Goal: Task Accomplishment & Management: Complete application form

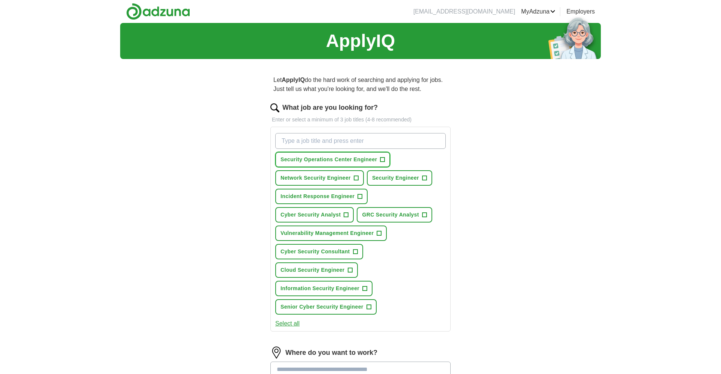
click at [385, 157] on span "+" at bounding box center [383, 160] width 5 height 6
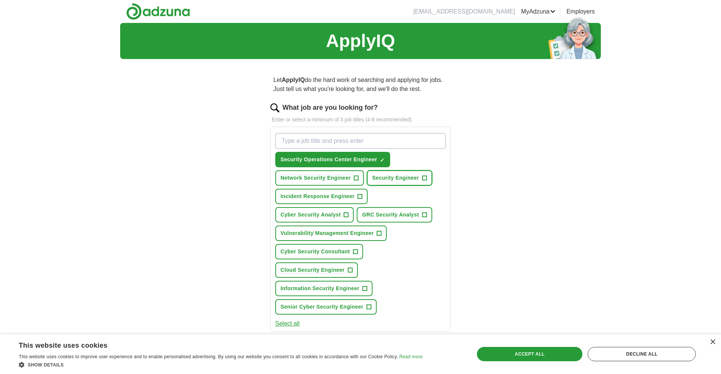
click at [425, 177] on span "+" at bounding box center [424, 178] width 5 height 6
click at [360, 197] on span "+" at bounding box center [360, 197] width 5 height 6
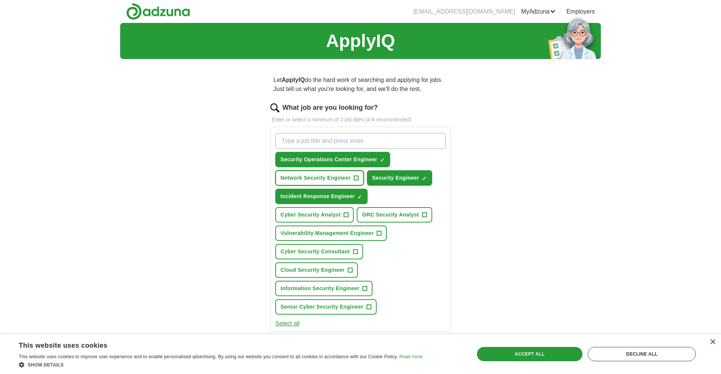
click at [354, 176] on button "Network Security Engineer +" at bounding box center [319, 177] width 89 height 15
click at [416, 211] on span "GRC Security Analyst" at bounding box center [390, 215] width 57 height 8
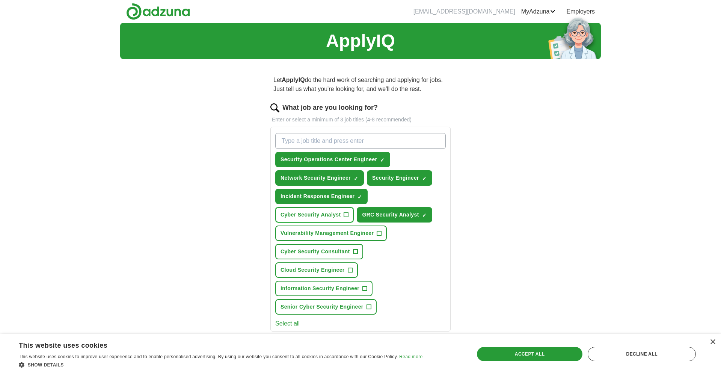
click at [348, 212] on span "+" at bounding box center [346, 215] width 5 height 6
click at [367, 233] on span "Vulnerability Management Engineer" at bounding box center [327, 233] width 93 height 8
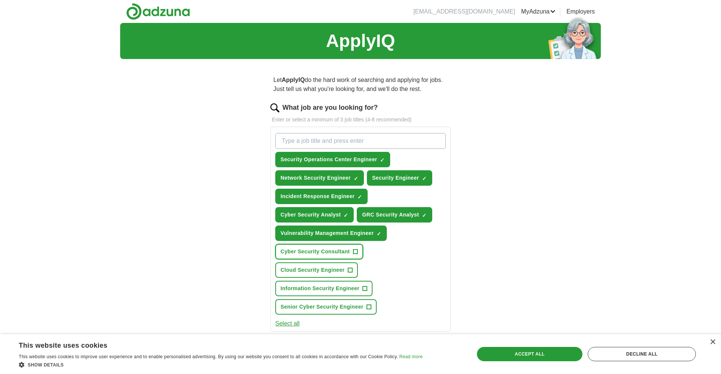
click at [356, 246] on button "Cyber Security Consultant +" at bounding box center [319, 251] width 88 height 15
click at [352, 271] on span "+" at bounding box center [350, 270] width 5 height 6
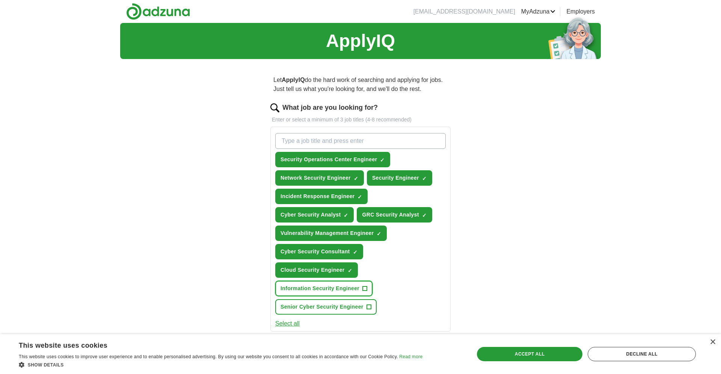
drag, startPoint x: 361, startPoint y: 286, endPoint x: 365, endPoint y: 302, distance: 16.1
click at [362, 287] on button "Information Security Engineer +" at bounding box center [323, 288] width 97 height 15
click at [359, 310] on span "Senior Cyber Security Engineer" at bounding box center [322, 307] width 83 height 8
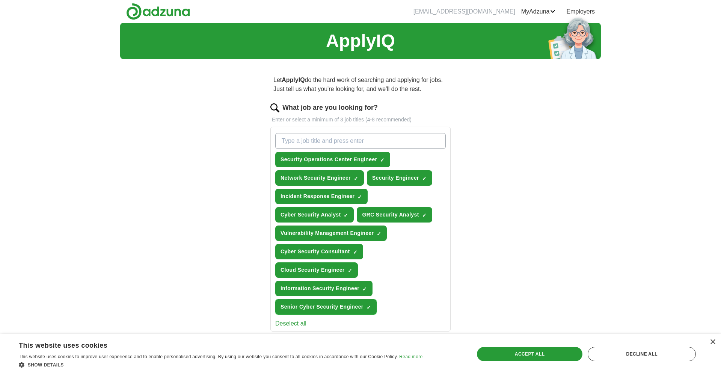
click at [360, 307] on span "Senior Cyber Security Engineer" at bounding box center [322, 307] width 83 height 8
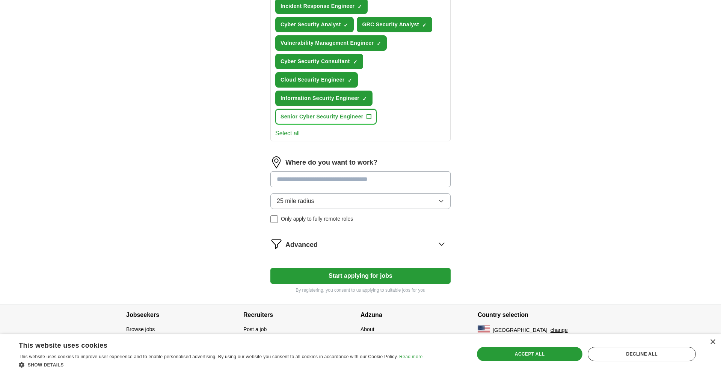
scroll to position [192, 0]
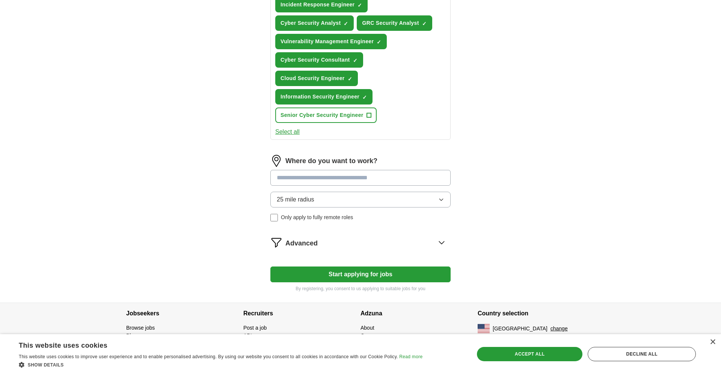
click at [346, 183] on input at bounding box center [361, 178] width 180 height 16
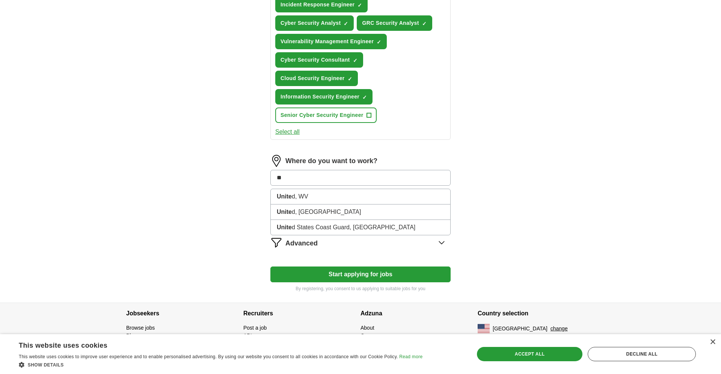
type input "*"
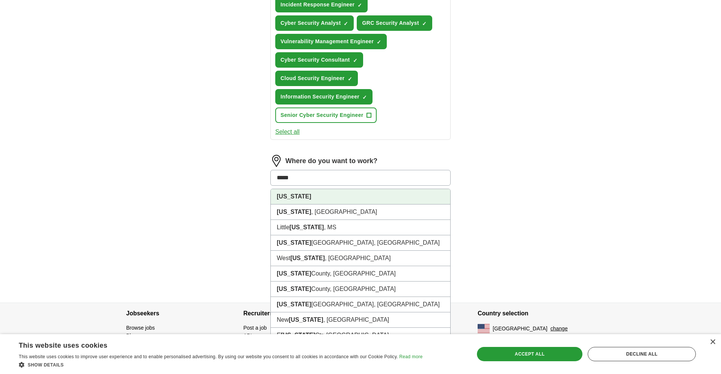
click at [333, 191] on li "[US_STATE]" at bounding box center [361, 196] width 180 height 15
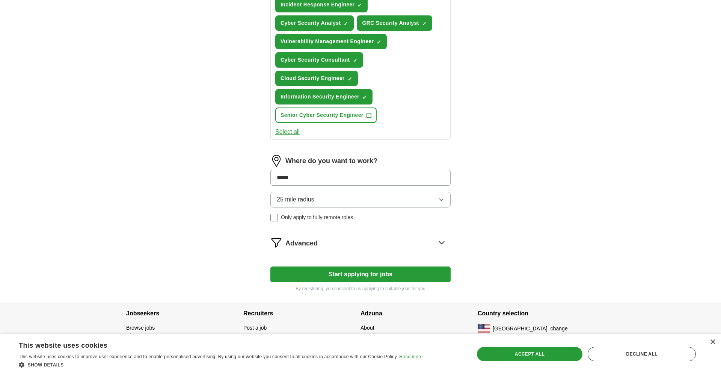
click at [325, 200] on div "Where do you want to work? ***** 25 mile radius Only apply to fully remote roles" at bounding box center [361, 191] width 180 height 73
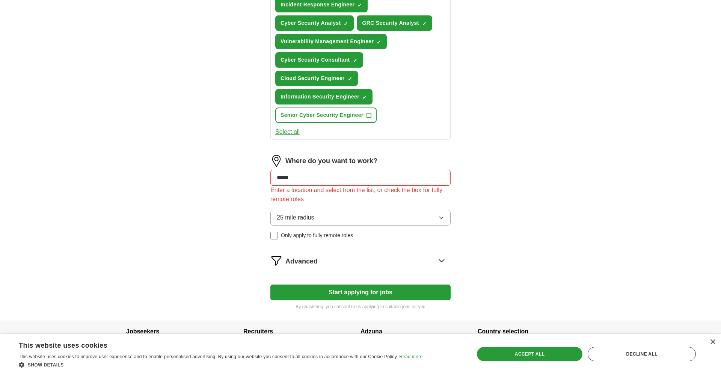
click at [322, 180] on input "*****" at bounding box center [361, 178] width 180 height 16
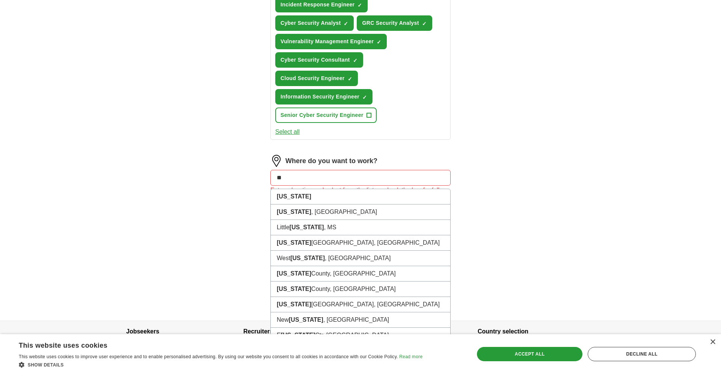
type input "*"
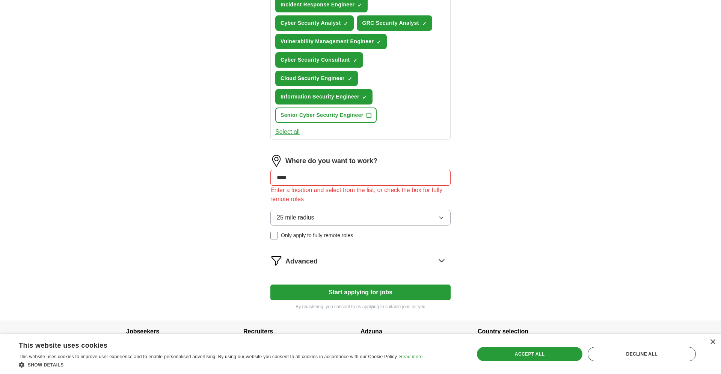
type input "*****"
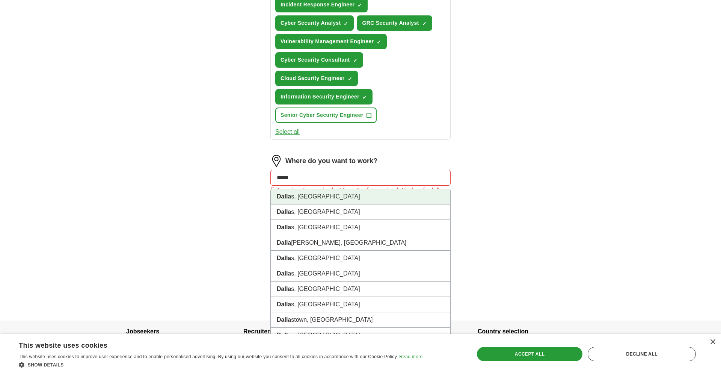
click at [315, 194] on li "Dalla s, [GEOGRAPHIC_DATA]" at bounding box center [361, 196] width 180 height 15
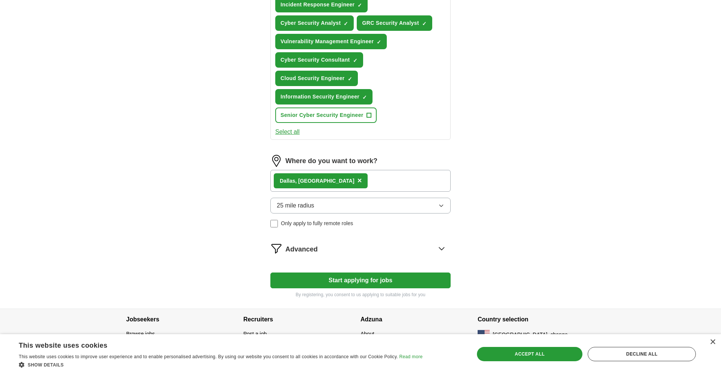
click at [327, 203] on button "25 mile radius" at bounding box center [361, 206] width 180 height 16
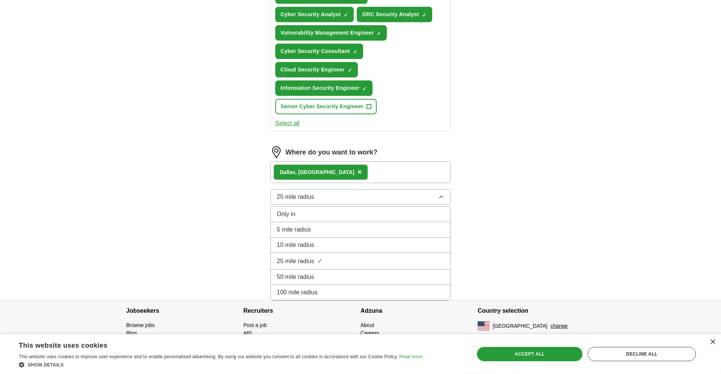
scroll to position [202, 0]
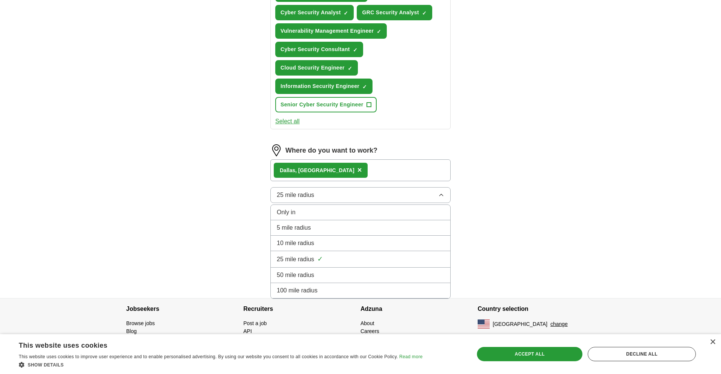
click at [324, 291] on div "100 mile radius" at bounding box center [361, 290] width 168 height 9
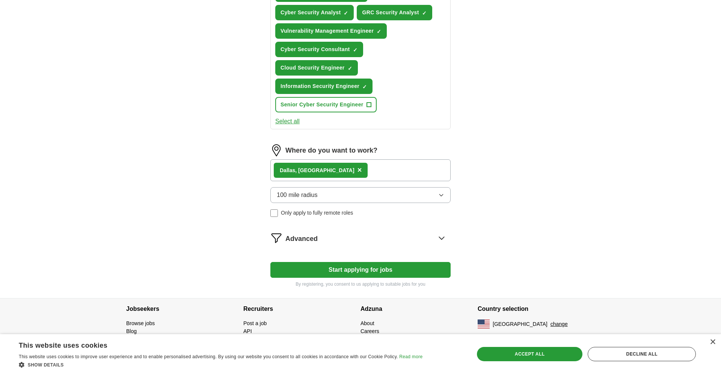
click at [366, 239] on div "Advanced" at bounding box center [368, 238] width 165 height 12
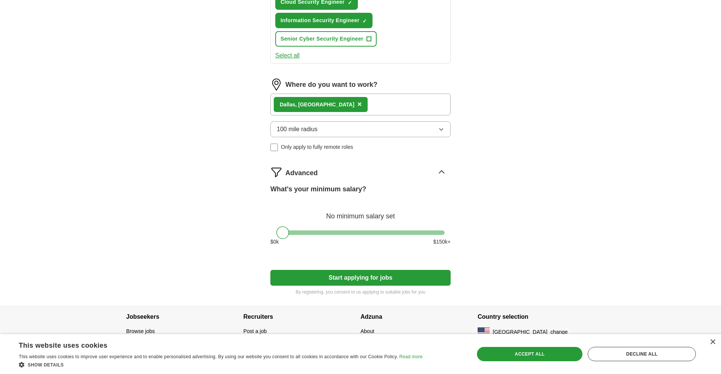
scroll to position [276, 0]
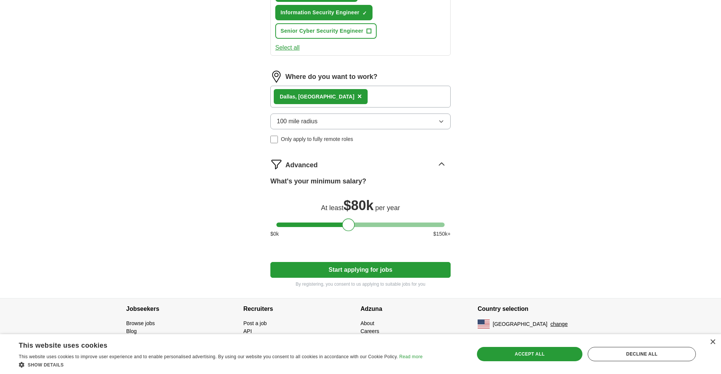
drag, startPoint x: 284, startPoint y: 227, endPoint x: 350, endPoint y: 226, distance: 65.8
click at [350, 226] on div at bounding box center [348, 224] width 13 height 13
drag, startPoint x: 347, startPoint y: 224, endPoint x: 341, endPoint y: 225, distance: 6.4
click at [341, 225] on div at bounding box center [342, 224] width 13 height 13
click at [300, 268] on button "Start applying for jobs" at bounding box center [361, 270] width 180 height 16
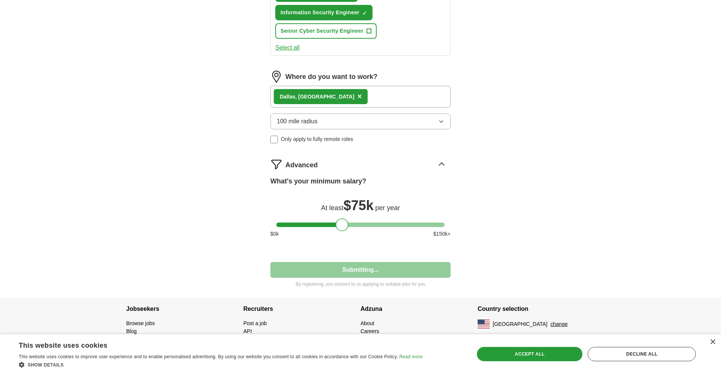
select select "**"
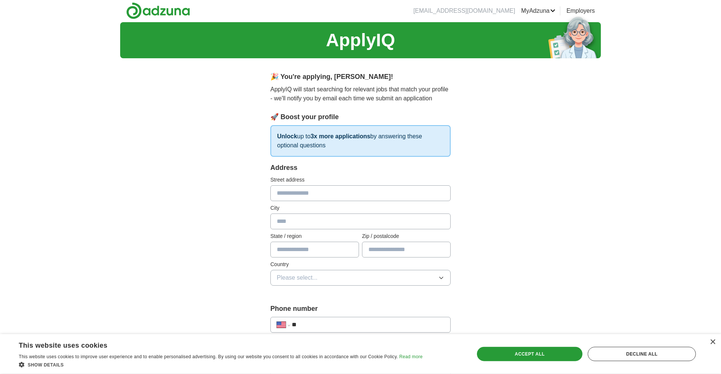
scroll to position [0, 0]
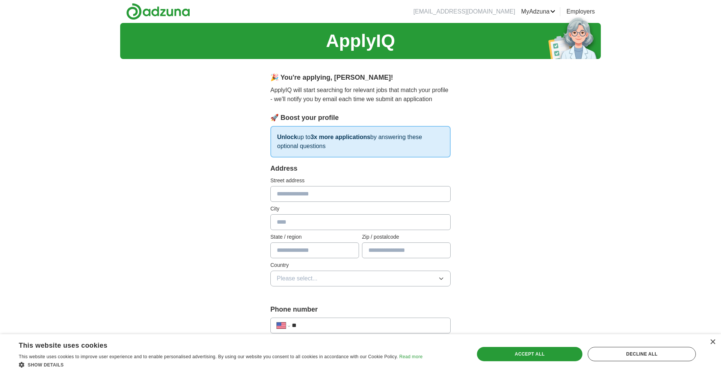
click at [304, 193] on input "text" at bounding box center [361, 194] width 180 height 16
type input "**********"
type input "******"
type input "*"
type input "*****"
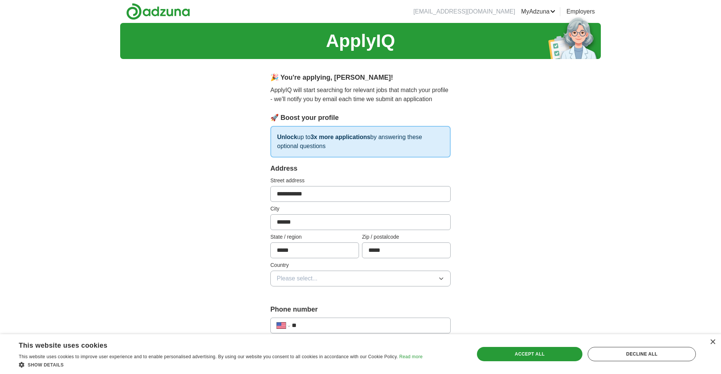
type input "*****"
click at [305, 279] on span "Please select..." at bounding box center [297, 278] width 41 height 9
click at [308, 309] on span "[GEOGRAPHIC_DATA]" at bounding box center [308, 311] width 63 height 9
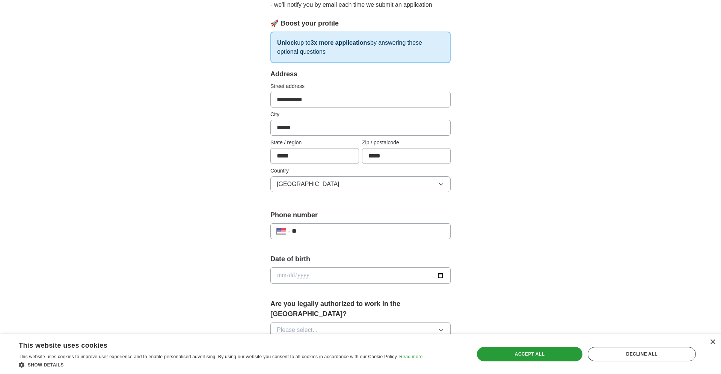
scroll to position [107, 0]
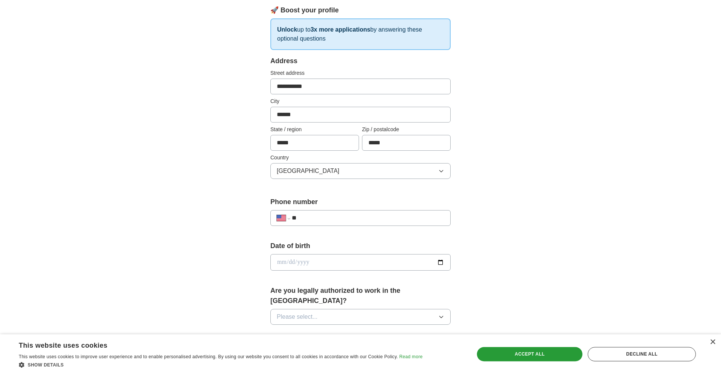
click at [318, 215] on input "**" at bounding box center [368, 217] width 153 height 9
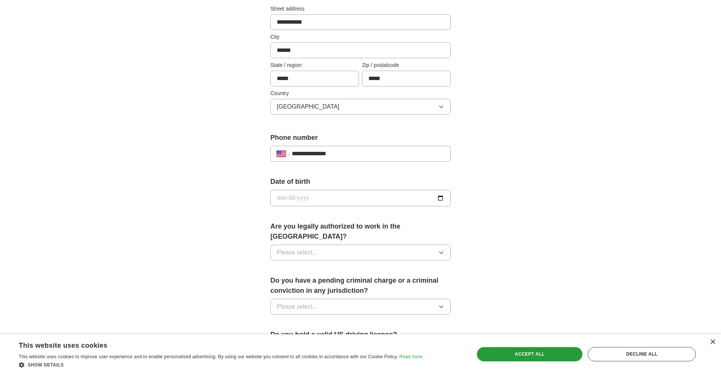
scroll to position [224, 0]
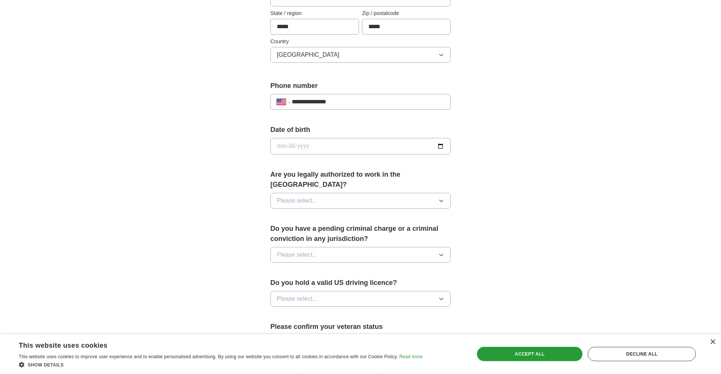
type input "**********"
click at [332, 193] on button "Please select..." at bounding box center [361, 201] width 180 height 16
click at [322, 213] on div "Yes" at bounding box center [361, 217] width 168 height 9
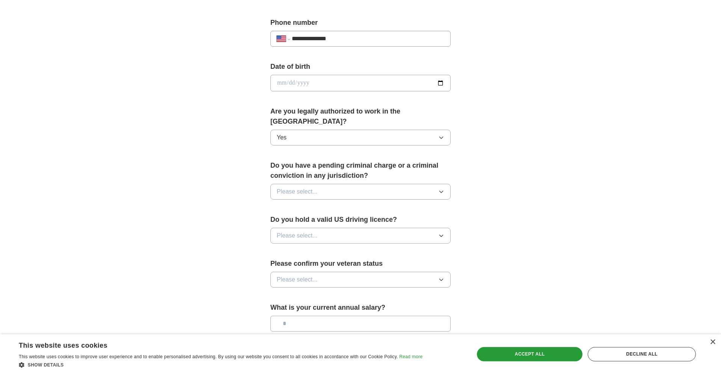
scroll to position [300, 0]
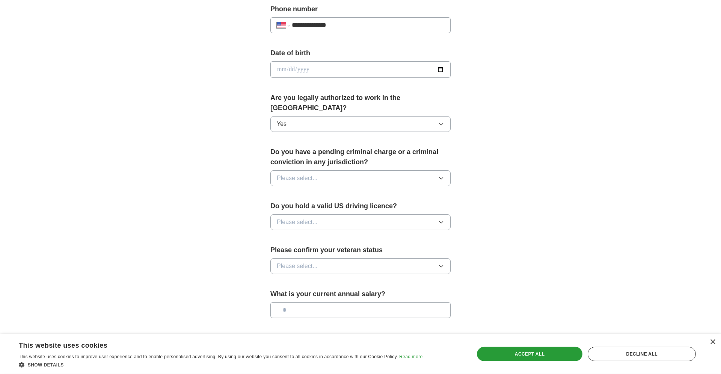
click at [349, 170] on button "Please select..." at bounding box center [361, 178] width 180 height 16
click at [334, 203] on li "No" at bounding box center [361, 210] width 180 height 15
click at [328, 214] on button "Please select..." at bounding box center [361, 222] width 180 height 16
click at [326, 235] on div "Yes" at bounding box center [361, 239] width 168 height 9
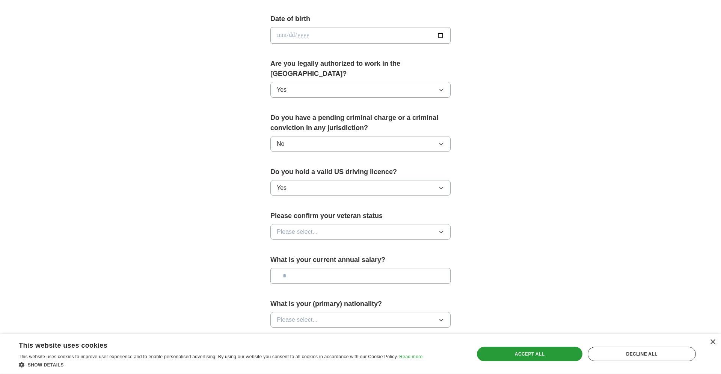
scroll to position [339, 0]
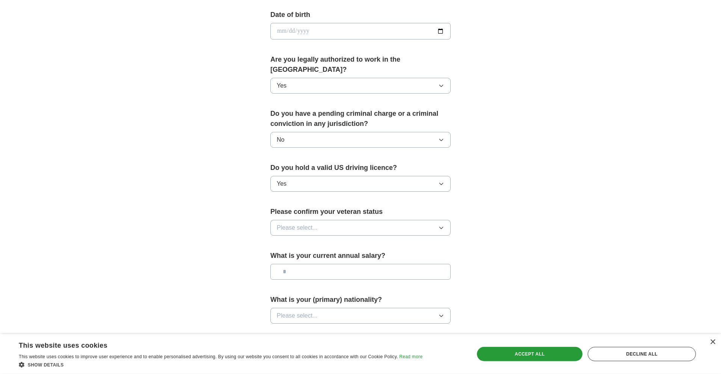
click at [330, 220] on button "Please select..." at bounding box center [361, 228] width 180 height 16
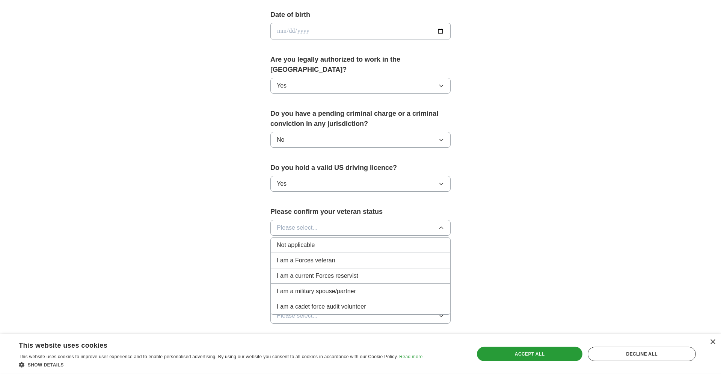
click at [322, 256] on span "I am a Forces veteran" at bounding box center [306, 260] width 59 height 9
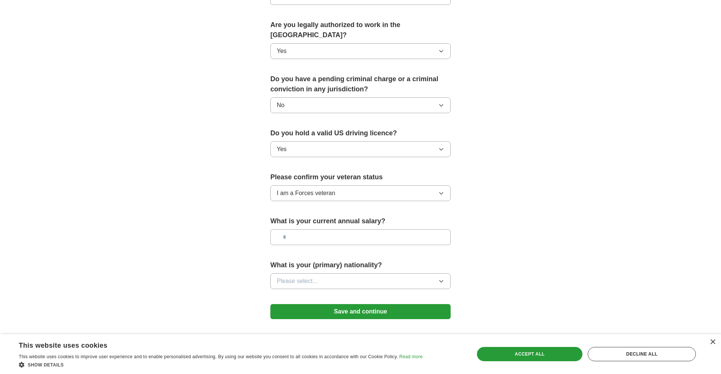
scroll to position [377, 0]
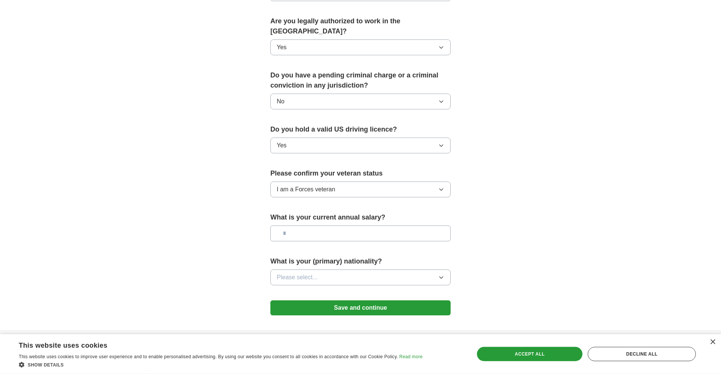
click at [374, 300] on button "Save and continue" at bounding box center [361, 307] width 180 height 15
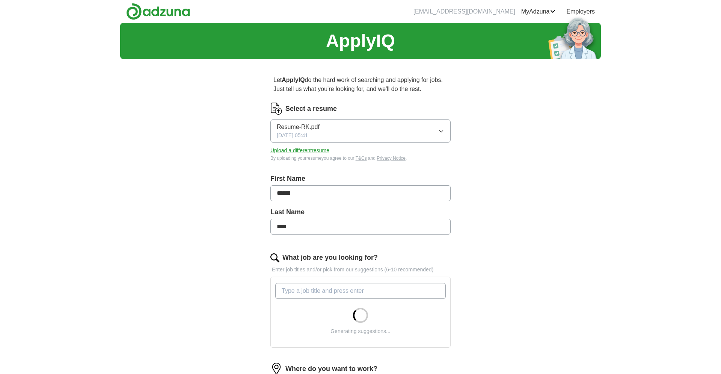
click at [306, 127] on span "Resume-RK.pdf" at bounding box center [298, 126] width 43 height 9
click at [303, 157] on span "Resume-RK.pdf" at bounding box center [298, 152] width 43 height 9
click at [299, 131] on span "Resume-RK.pdf" at bounding box center [298, 126] width 43 height 9
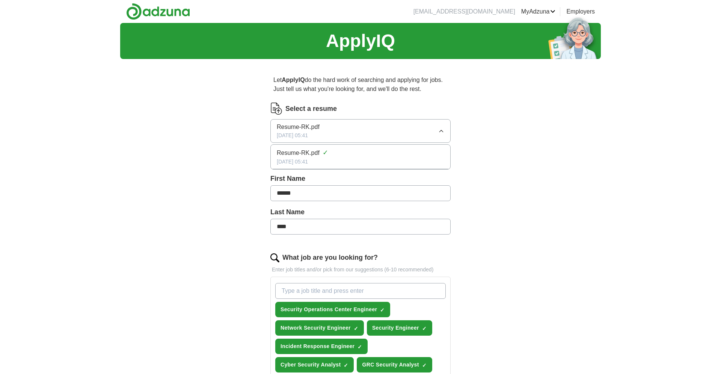
click at [260, 171] on div "Let ApplyIQ do the hard work of searching and applying for jobs. Just tell us w…" at bounding box center [360, 374] width 240 height 618
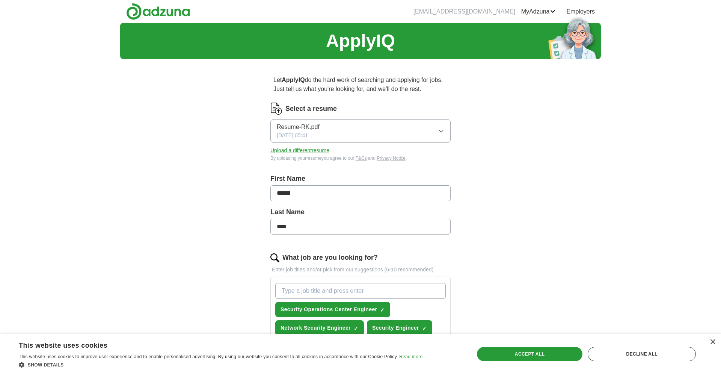
click at [414, 135] on button "Resume-RK.pdf 09/11/2025, 05:41" at bounding box center [361, 131] width 180 height 24
click at [348, 135] on button "Resume-RK.pdf 09/11/2025, 05:41" at bounding box center [361, 131] width 180 height 24
click at [305, 152] on button "Upload a different resume" at bounding box center [300, 151] width 59 height 8
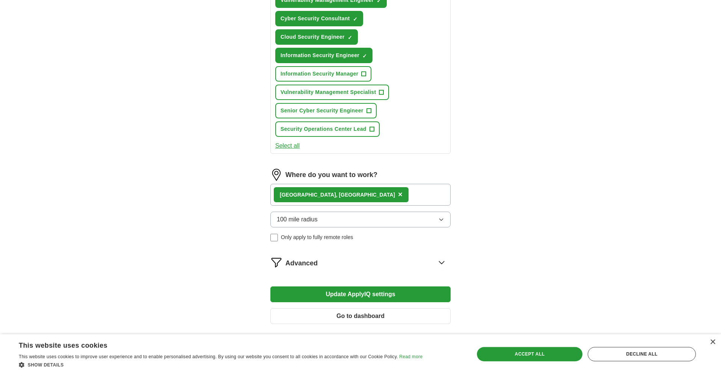
scroll to position [383, 0]
click at [415, 294] on button "Update ApplyIQ settings" at bounding box center [361, 294] width 180 height 16
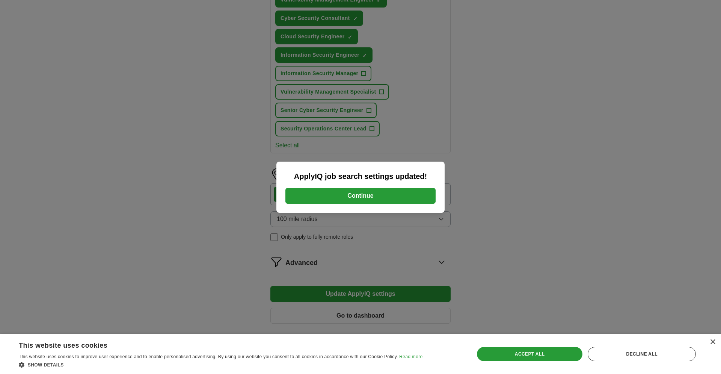
click at [397, 201] on button "Continue" at bounding box center [361, 196] width 150 height 16
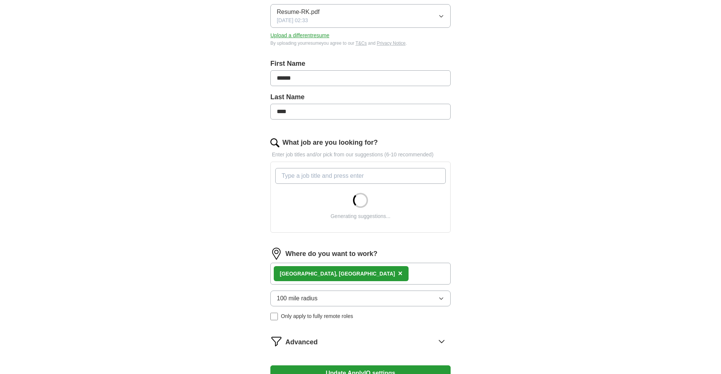
scroll to position [233, 0]
